Goal: Transaction & Acquisition: Book appointment/travel/reservation

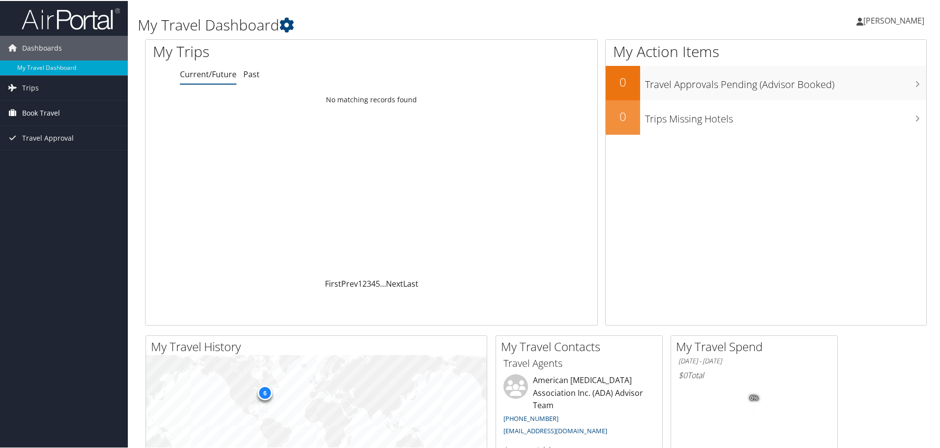
click at [50, 110] on span "Book Travel" at bounding box center [41, 112] width 38 height 25
click at [55, 112] on span "Book Travel" at bounding box center [41, 112] width 38 height 25
click at [58, 161] on link "Book/Manage Online Trips" at bounding box center [64, 161] width 128 height 15
click at [52, 112] on span "Book Travel" at bounding box center [41, 112] width 38 height 25
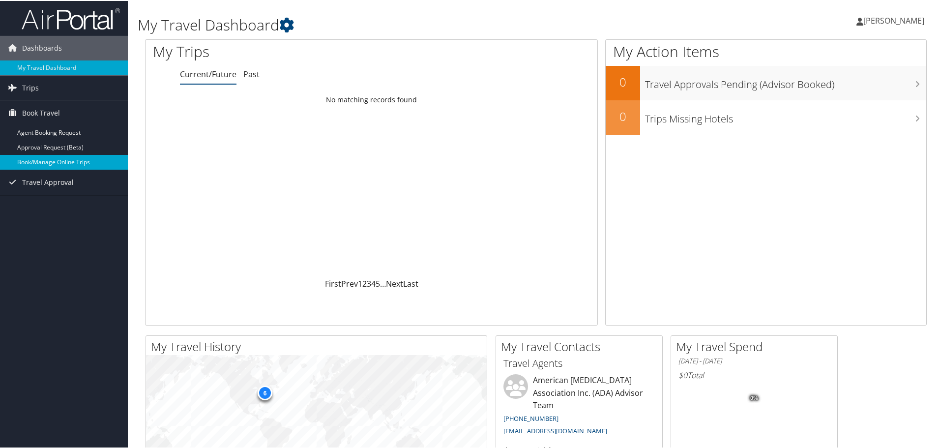
click at [52, 162] on link "Book/Manage Online Trips" at bounding box center [64, 161] width 128 height 15
